Goal: Transaction & Acquisition: Subscribe to service/newsletter

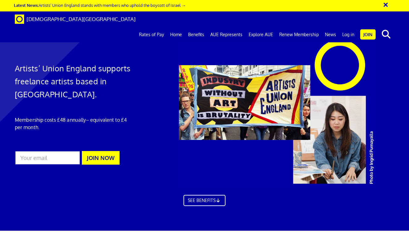
scroll to position [0, 2]
click at [365, 29] on link "Join" at bounding box center [367, 34] width 15 height 10
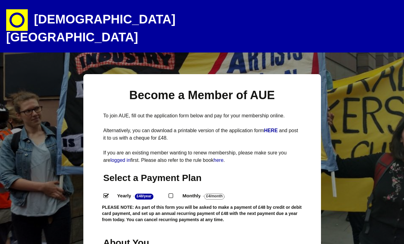
select select
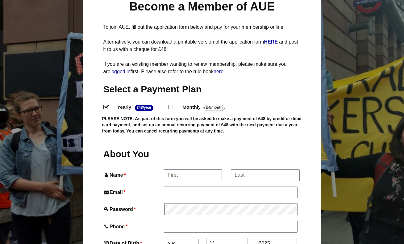
scroll to position [90, 0]
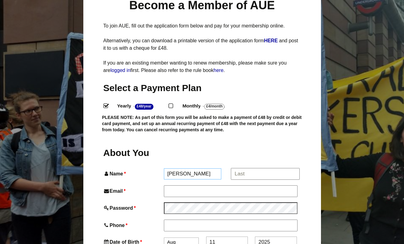
type input "Lynne"
type input "seamanl1@hotmail.com"
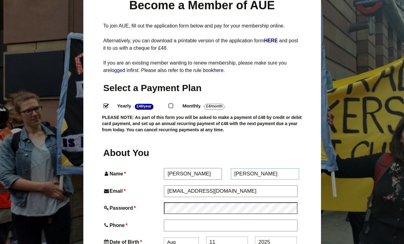
type input "Seaman"
type input "07799741296"
select select "12"
type input "12"
type input "2"
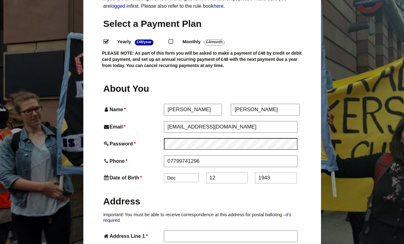
scroll to position [238, 0]
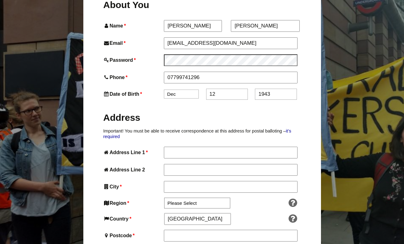
type input "1943"
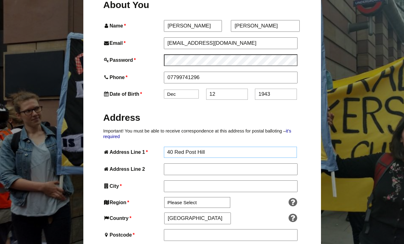
type input "40 Red Post Hill"
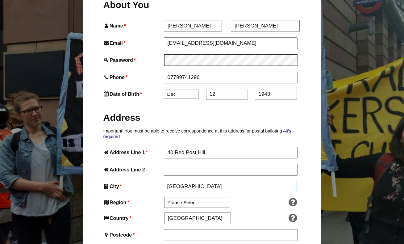
type input "LONDON"
select select "London"
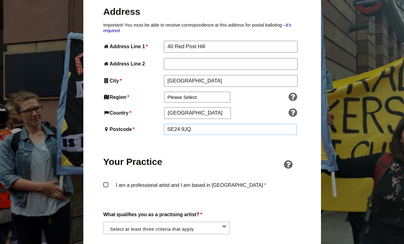
scroll to position [403, 0]
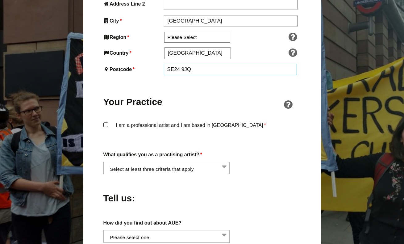
type input "SE24 9JQ"
click at [105, 122] on label "I am a professional artist and I am based in England *" at bounding box center [201, 131] width 197 height 19
click at [0, 0] on input "I am a professional artist and I am based in England *" at bounding box center [0, 0] width 0 height 0
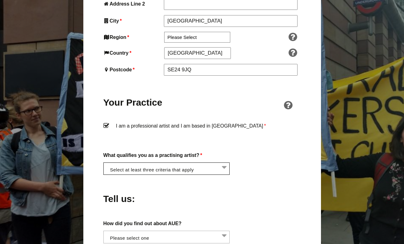
click at [225, 163] on li at bounding box center [168, 168] width 127 height 10
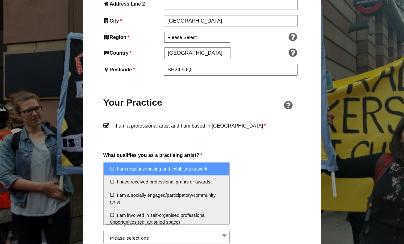
click at [112, 168] on li "I am regularly making and exhibiting artwork" at bounding box center [167, 168] width 126 height 13
select select "regularly_making_and_exhibiting_artwork"
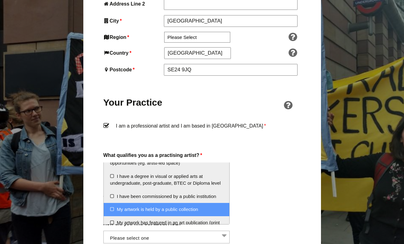
scroll to position [60, 0]
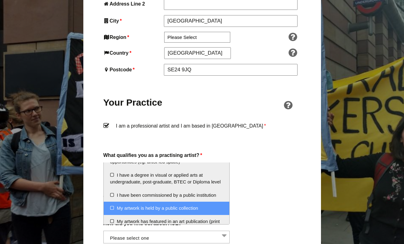
click at [112, 213] on li "My artwork is held by a public collection" at bounding box center [167, 207] width 126 height 13
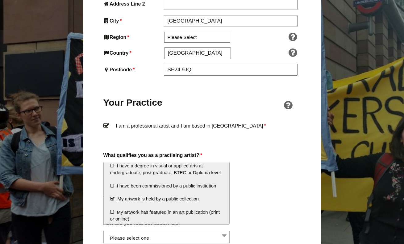
scroll to position [84, 0]
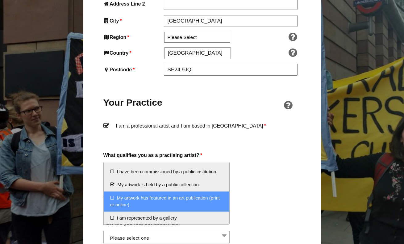
click at [112, 203] on li "My artwork has featured in an art publication (print or online)" at bounding box center [167, 201] width 126 height 20
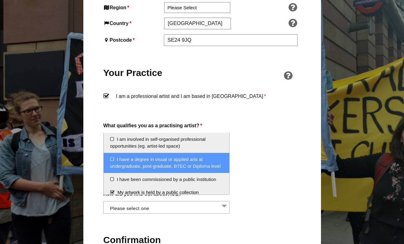
scroll to position [45, 0]
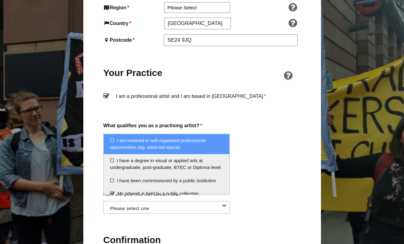
click at [113, 139] on li "I am involved in self-organised professional opportunities (eg. artist-led spac…" at bounding box center [167, 144] width 126 height 20
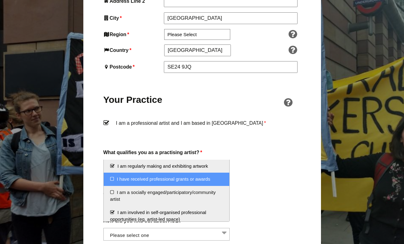
scroll to position [580, 0]
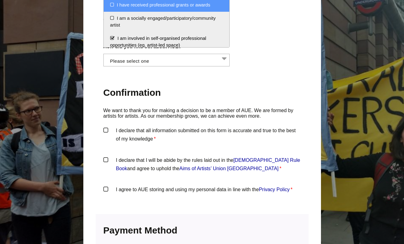
click at [105, 126] on label "I declare that all information submitted on this form is accurate and true to t…" at bounding box center [201, 135] width 197 height 19
click at [0, 0] on input "I declare that all information submitted on this form is accurate and true to t…" at bounding box center [0, 0] width 0 height 0
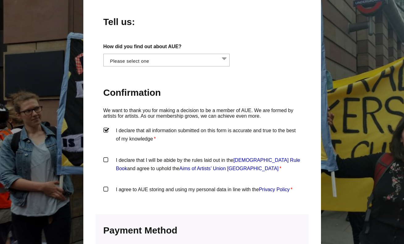
click at [106, 156] on label "I declare that I will be abide by the rules laid out in the Artists' Union Engl…" at bounding box center [201, 165] width 197 height 19
click at [0, 0] on input "I declare that I will be abide by the rules laid out in the Artists' Union Engl…" at bounding box center [0, 0] width 0 height 0
click at [106, 185] on label "I agree to AUE storing and using my personal data in line with the Privacy Poli…" at bounding box center [201, 194] width 197 height 19
click at [0, 0] on input "I agree to AUE storing and using my personal data in line with the Privacy Poli…" at bounding box center [0, 0] width 0 height 0
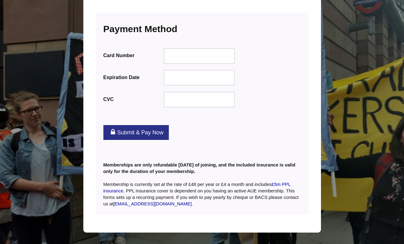
scroll to position [780, 0]
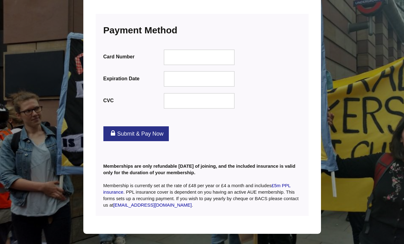
click at [124, 126] on link "Submit & Pay Now" at bounding box center [135, 133] width 65 height 15
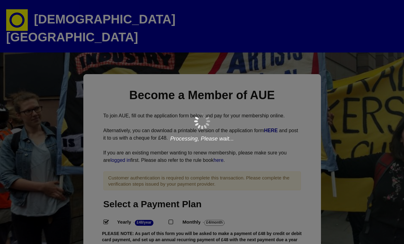
select select
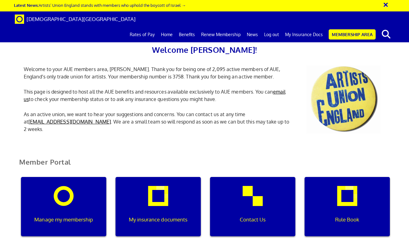
scroll to position [0, 2]
click at [165, 217] on p "My insurance documents" at bounding box center [158, 219] width 77 height 8
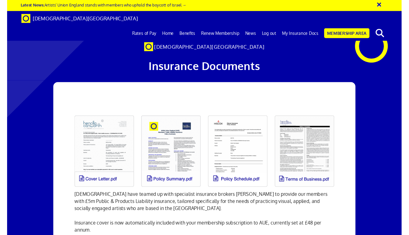
scroll to position [0, 2]
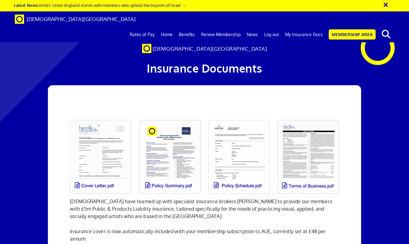
click at [102, 150] on link at bounding box center [100, 156] width 69 height 81
click at [163, 178] on link at bounding box center [169, 156] width 69 height 81
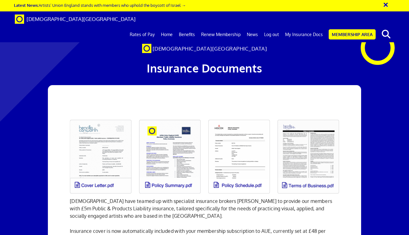
click at [172, 144] on link at bounding box center [169, 156] width 69 height 81
click at [234, 165] on link at bounding box center [238, 156] width 69 height 81
click at [287, 144] on link at bounding box center [307, 156] width 69 height 81
click at [316, 161] on link at bounding box center [307, 156] width 69 height 81
